Goal: Task Accomplishment & Management: Use online tool/utility

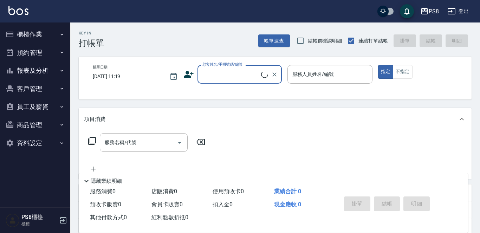
click at [32, 28] on button "櫃檯作業" at bounding box center [35, 34] width 65 height 18
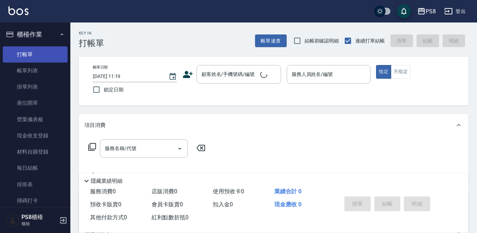
click at [40, 54] on link "打帳單" at bounding box center [35, 54] width 65 height 16
click at [38, 60] on link "打帳單" at bounding box center [35, 54] width 65 height 16
click at [233, 68] on div "顧客姓名/手機號碼/編號 顧客姓名/手機號碼/編號" at bounding box center [238, 74] width 84 height 19
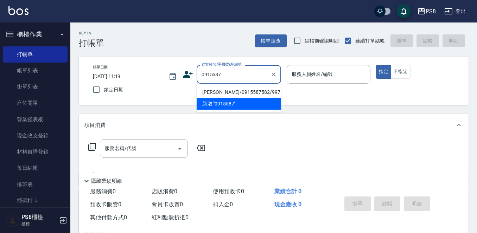
click at [220, 92] on li "[PERSON_NAME]/0915587582/9975" at bounding box center [238, 92] width 84 height 12
type input "[PERSON_NAME]/0915587582/9975"
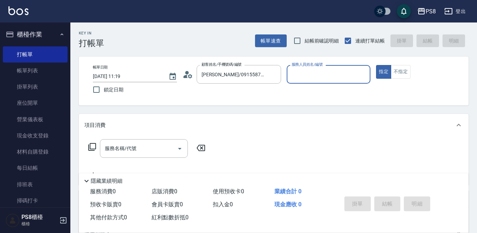
type input "小屋-18"
click at [145, 144] on input "服務名稱/代號" at bounding box center [138, 148] width 71 height 12
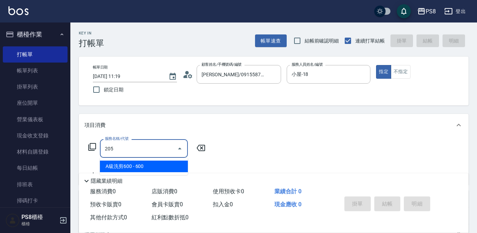
click at [141, 170] on span "A級洗剪600 - 600" at bounding box center [144, 167] width 88 height 12
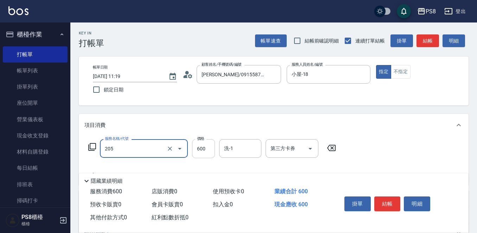
type input "A級洗剪600(205)"
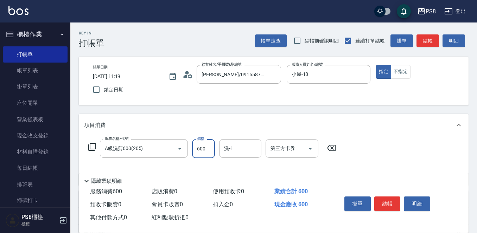
click at [203, 143] on input "600" at bounding box center [203, 148] width 23 height 19
type input "350"
click at [390, 197] on button "結帳" at bounding box center [387, 203] width 26 height 15
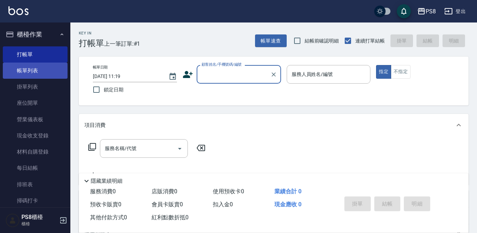
click at [34, 72] on link "帳單列表" at bounding box center [35, 71] width 65 height 16
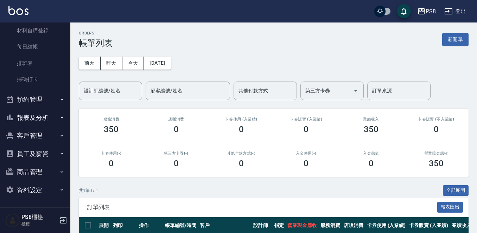
click at [37, 113] on button "報表及分析" at bounding box center [35, 118] width 65 height 18
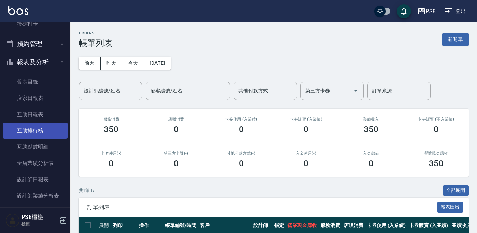
scroll to position [322, 0]
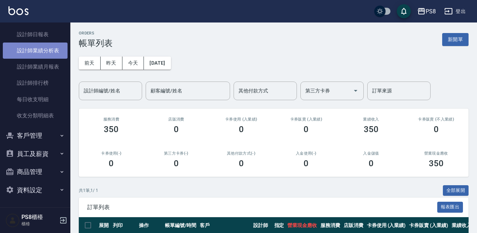
click at [49, 57] on link "設計師業績分析表" at bounding box center [35, 51] width 65 height 16
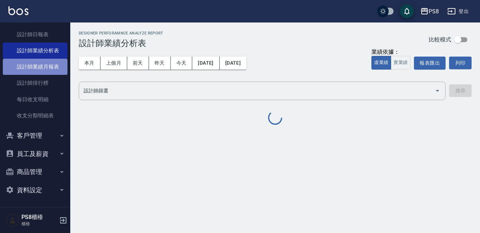
click at [49, 67] on link "設計師業績月報表" at bounding box center [35, 67] width 65 height 16
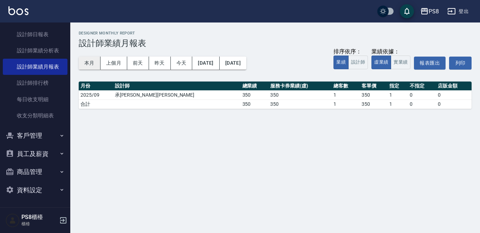
click at [82, 60] on button "本月" at bounding box center [90, 63] width 22 height 13
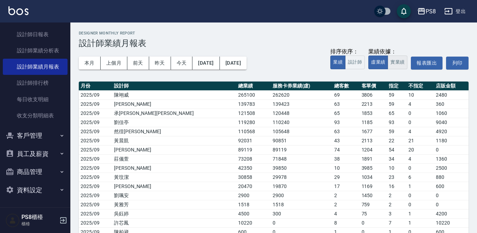
click at [397, 65] on button "實業績" at bounding box center [397, 63] width 20 height 14
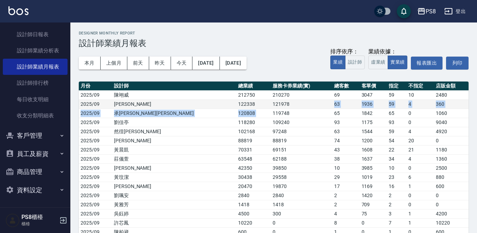
drag, startPoint x: 207, startPoint y: 115, endPoint x: 243, endPoint y: 105, distance: 37.6
click at [243, 105] on tbody "2025/09 [PERSON_NAME]212750 210270 69 3047 59 10 2480 2025/09 [PERSON_NAME] 122…" at bounding box center [273, 172] width 389 height 164
click at [271, 105] on td "121978" at bounding box center [301, 103] width 61 height 9
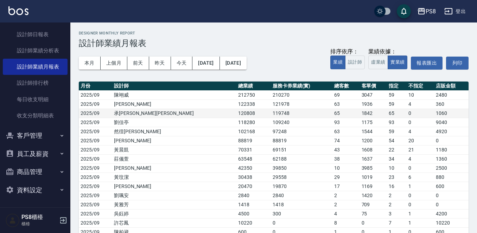
click at [271, 113] on td "119748" at bounding box center [301, 113] width 61 height 9
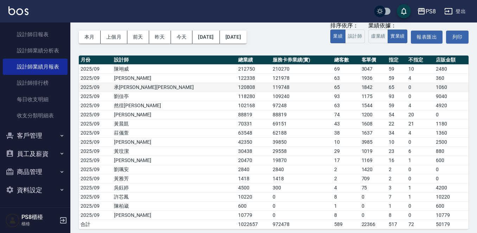
scroll to position [31, 0]
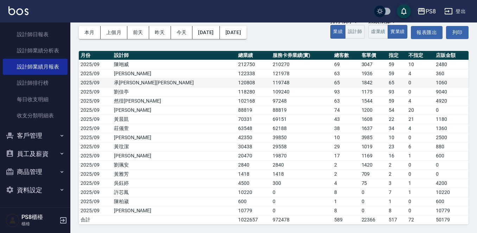
click at [271, 116] on td "69151" at bounding box center [301, 119] width 61 height 9
drag, startPoint x: 273, startPoint y: 106, endPoint x: 218, endPoint y: 82, distance: 60.9
click at [271, 82] on td "119748" at bounding box center [301, 82] width 61 height 9
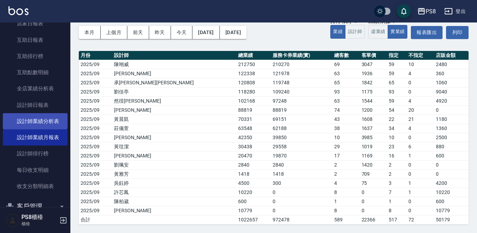
scroll to position [181, 0]
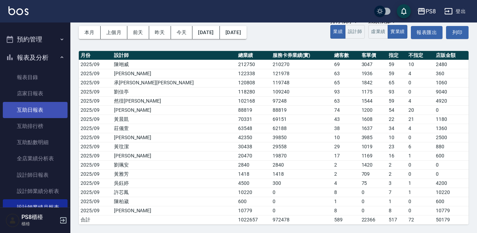
click at [35, 111] on link "互助日報表" at bounding box center [35, 110] width 65 height 16
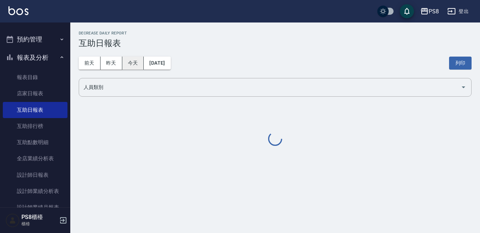
click at [133, 63] on button "今天" at bounding box center [133, 63] width 22 height 13
click at [114, 69] on button "昨天" at bounding box center [112, 63] width 22 height 13
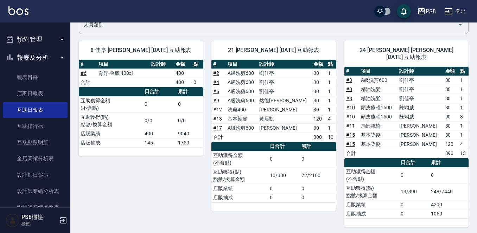
scroll to position [59, 0]
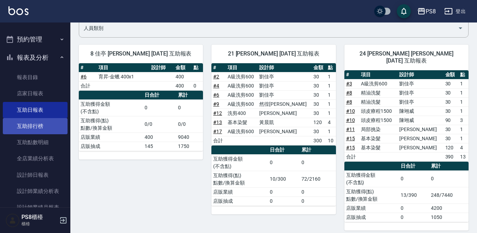
click at [41, 124] on link "互助排行榜" at bounding box center [35, 126] width 65 height 16
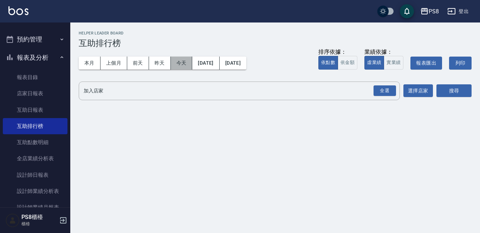
click at [176, 62] on button "今天" at bounding box center [182, 63] width 22 height 13
click at [177, 62] on button "今天" at bounding box center [182, 63] width 22 height 13
click at [378, 90] on div "全選" at bounding box center [385, 90] width 22 height 11
click at [459, 90] on button "搜尋" at bounding box center [453, 91] width 35 height 13
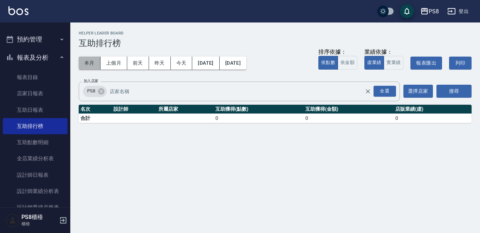
click at [86, 60] on button "本月" at bounding box center [90, 63] width 22 height 13
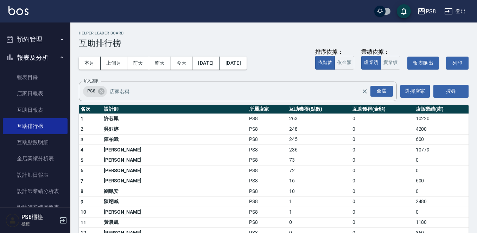
click at [350, 139] on td "0" at bounding box center [381, 139] width 63 height 11
